Goal: Find specific page/section: Find specific page/section

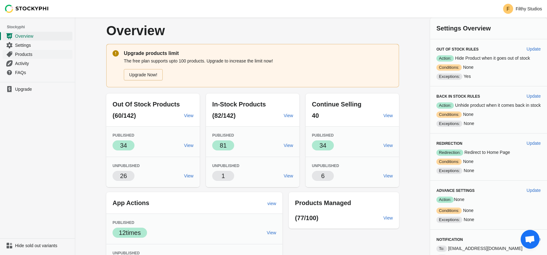
click at [38, 54] on span "Products" at bounding box center [43, 54] width 56 height 6
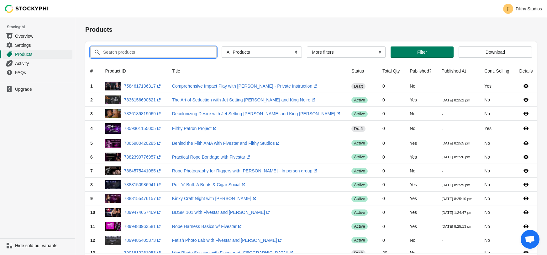
click at [172, 51] on input "Search products" at bounding box center [154, 51] width 103 height 11
paste input "Masked & Bound"
click at [121, 50] on input "Masked & Bound" at bounding box center [154, 51] width 103 height 11
type input "Masked and Bound"
click at [85, 18] on button "Submit" at bounding box center [94, 21] width 18 height 7
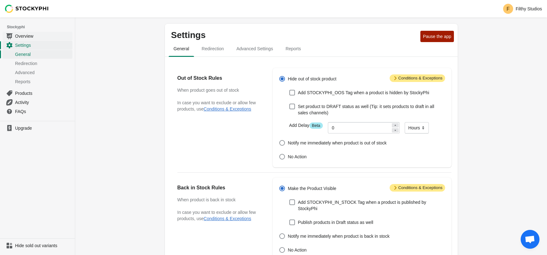
click at [31, 34] on span "Overview" at bounding box center [43, 36] width 56 height 6
